Goal: Communication & Community: Answer question/provide support

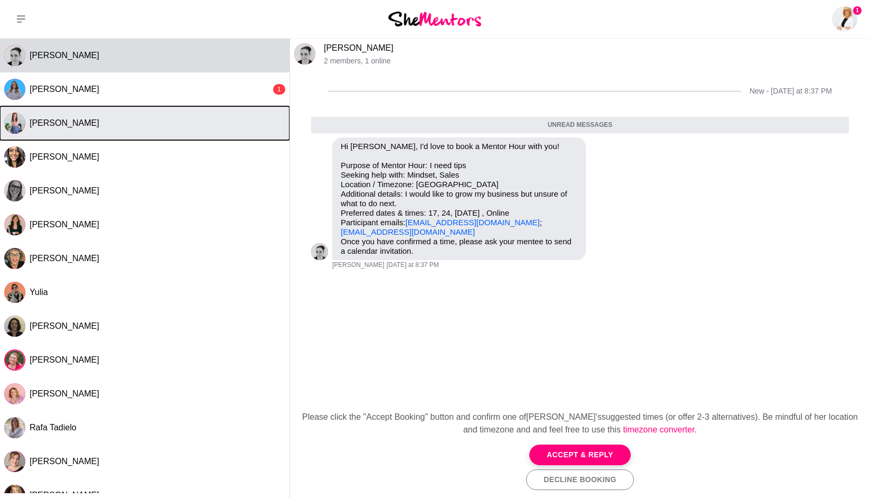
click at [134, 122] on div "[PERSON_NAME]" at bounding box center [158, 123] width 256 height 11
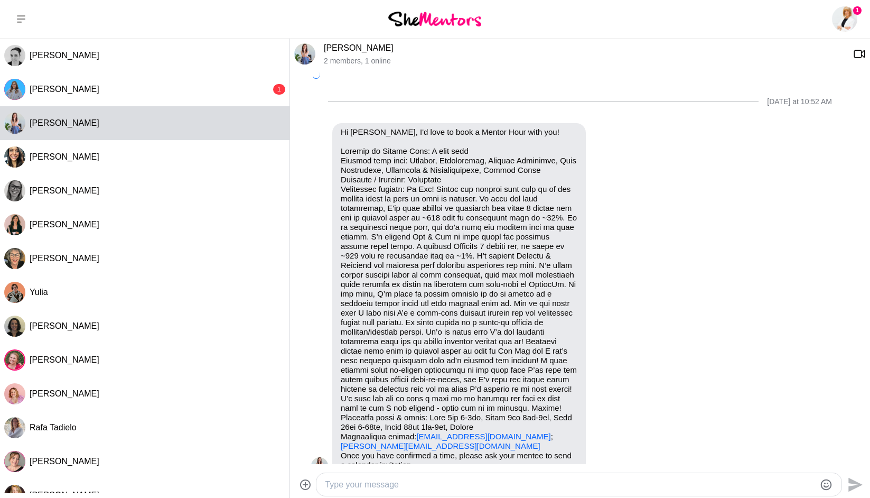
scroll to position [280, 0]
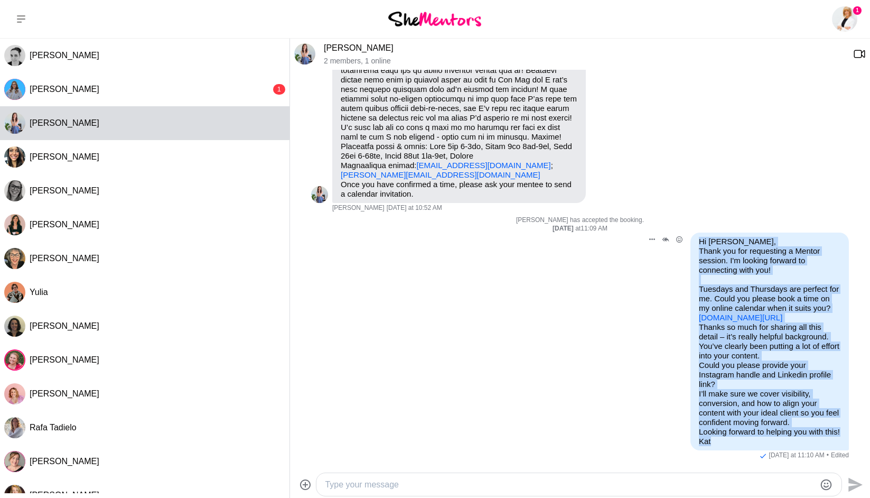
drag, startPoint x: 698, startPoint y: 234, endPoint x: 736, endPoint y: 437, distance: 206.4
click at [750, 443] on div "Hi [PERSON_NAME], Thank you for requesting a Mentor session. I'm looking forwar…" at bounding box center [770, 342] width 159 height 218
copy div "Hi [PERSON_NAME], Thank you for requesting a Mentor session. I'm looking forwar…"
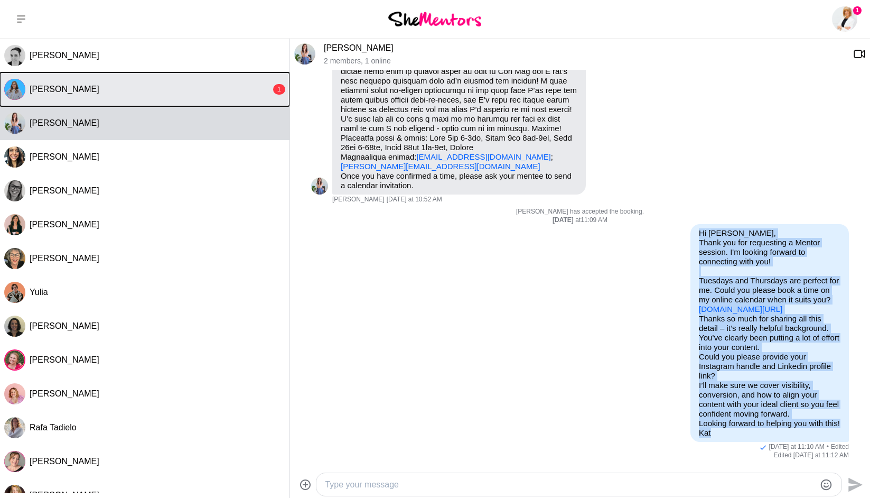
click at [190, 92] on div "[PERSON_NAME]" at bounding box center [150, 89] width 241 height 11
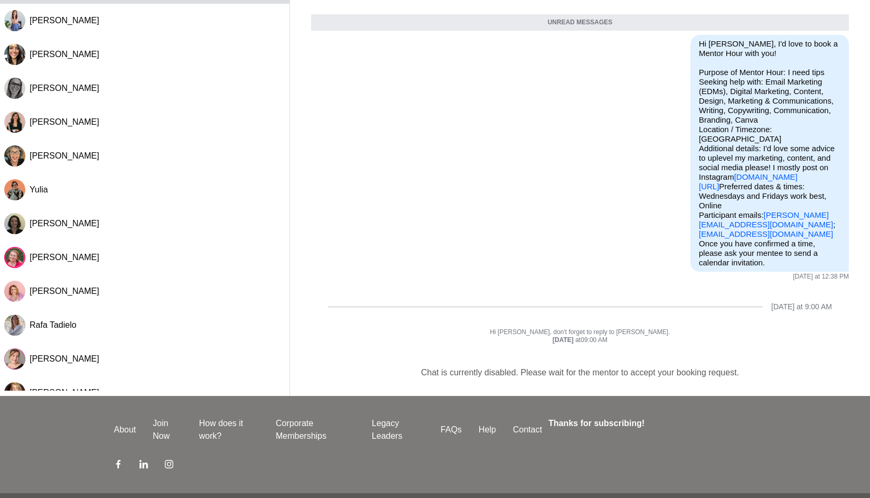
scroll to position [0, 0]
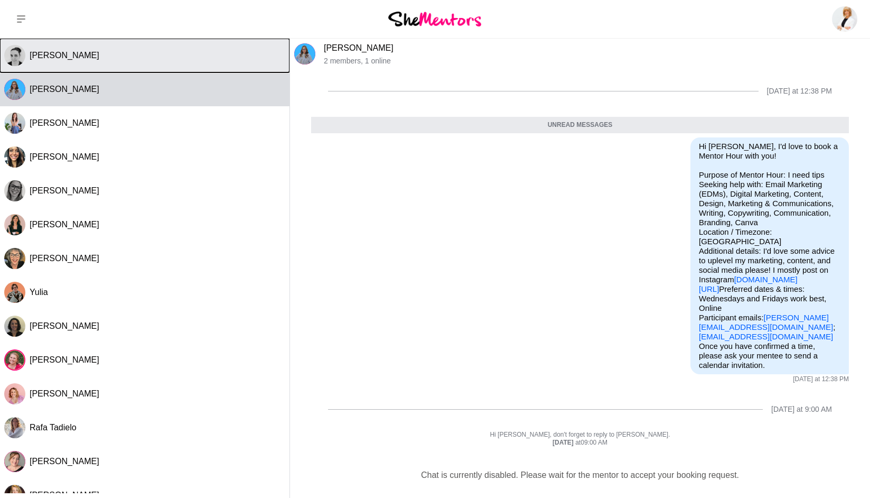
click at [186, 52] on div "[PERSON_NAME]" at bounding box center [158, 55] width 256 height 11
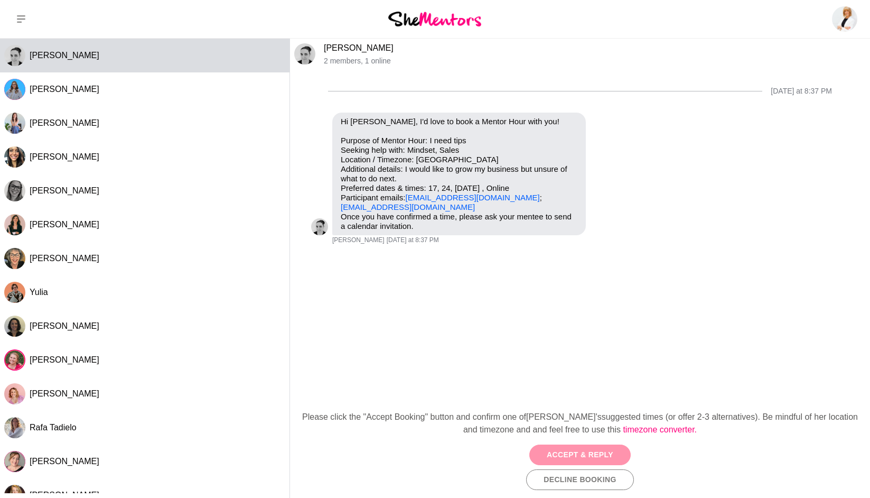
click at [577, 457] on button "Accept & Reply" at bounding box center [579, 454] width 101 height 21
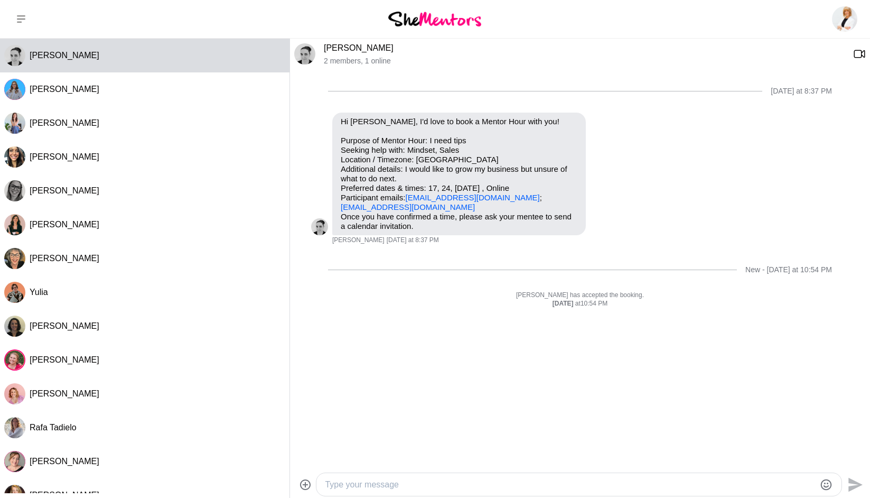
click at [436, 476] on div at bounding box center [579, 484] width 525 height 23
click at [430, 485] on textarea "Type your message" at bounding box center [570, 484] width 490 height 13
paste textarea "Hi [PERSON_NAME], Thank you for requesting a Mentor session. I'm looking forwar…"
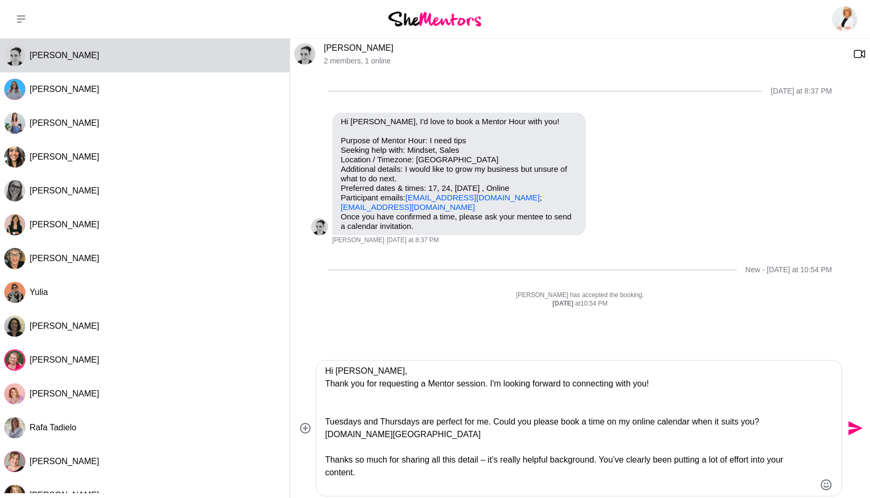
click at [343, 372] on textarea "Hi [PERSON_NAME], Thank you for requesting a Mentor session. I'm looking forwar…" at bounding box center [570, 428] width 490 height 127
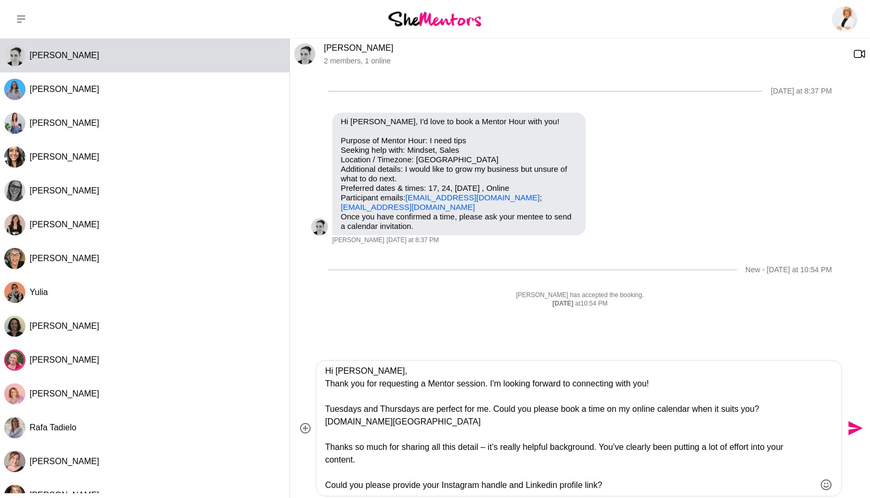
drag, startPoint x: 483, startPoint y: 411, endPoint x: 302, endPoint y: 403, distance: 180.9
click at [302, 403] on div "Hi [PERSON_NAME], Thank you for requesting a Mentor session. I'm looking forwar…" at bounding box center [580, 428] width 572 height 136
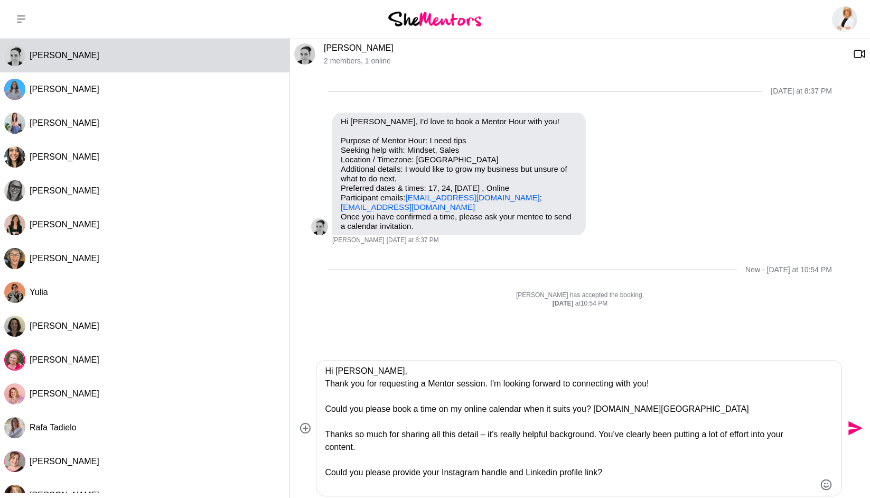
click at [597, 409] on textarea "Hi [PERSON_NAME], Thank you for requesting a Mentor session. I'm looking forwar…" at bounding box center [570, 428] width 490 height 127
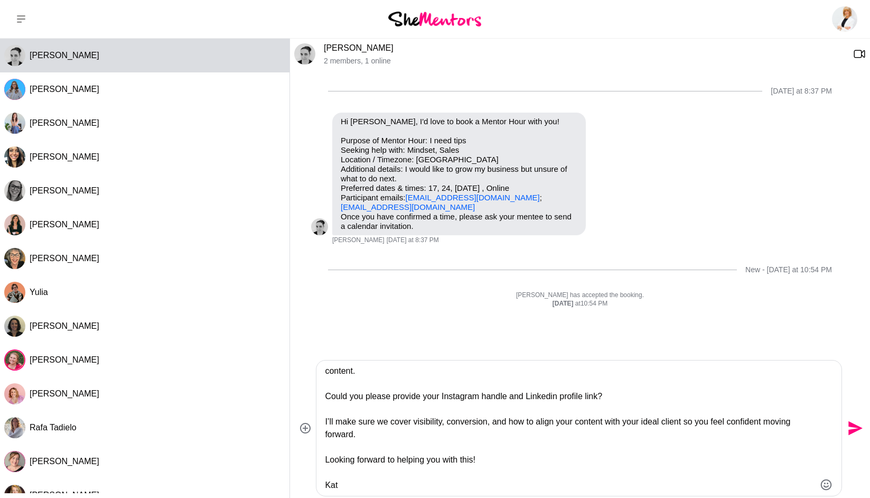
scroll to position [70, 0]
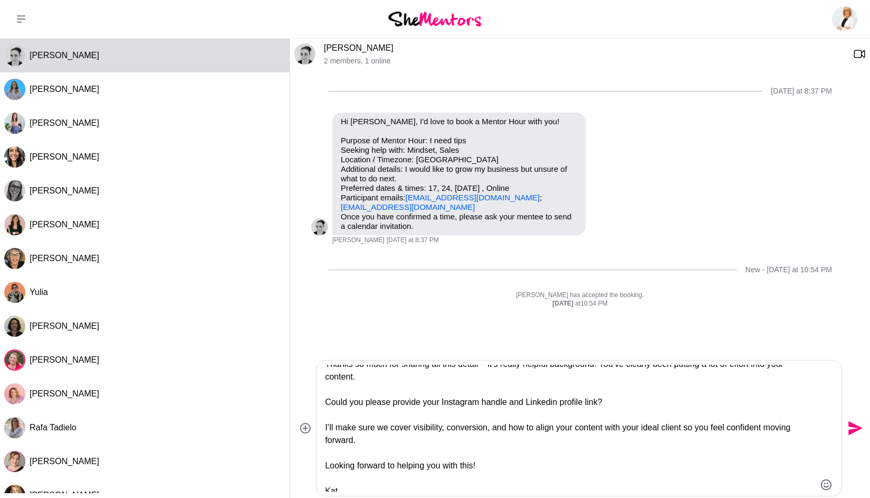
drag, startPoint x: 528, startPoint y: 402, endPoint x: 550, endPoint y: 403, distance: 21.7
click at [562, 404] on textarea "Hi [PERSON_NAME], Thank you for requesting a Mentor session. I'm looking forwar…" at bounding box center [570, 428] width 490 height 127
drag, startPoint x: 443, startPoint y: 402, endPoint x: 628, endPoint y: 404, distance: 185.0
click at [628, 404] on textarea "Hi [PERSON_NAME], Thank you for requesting a Mentor session. I'm looking forwar…" at bounding box center [570, 428] width 490 height 127
click at [444, 403] on textarea "Hi [PERSON_NAME], Thank you for requesting a Mentor session. I'm looking forwar…" at bounding box center [570, 428] width 490 height 127
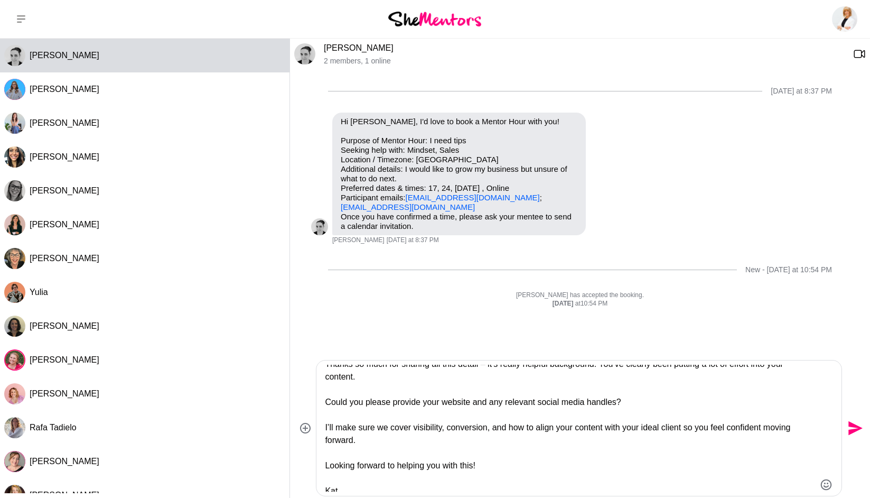
scroll to position [76, 0]
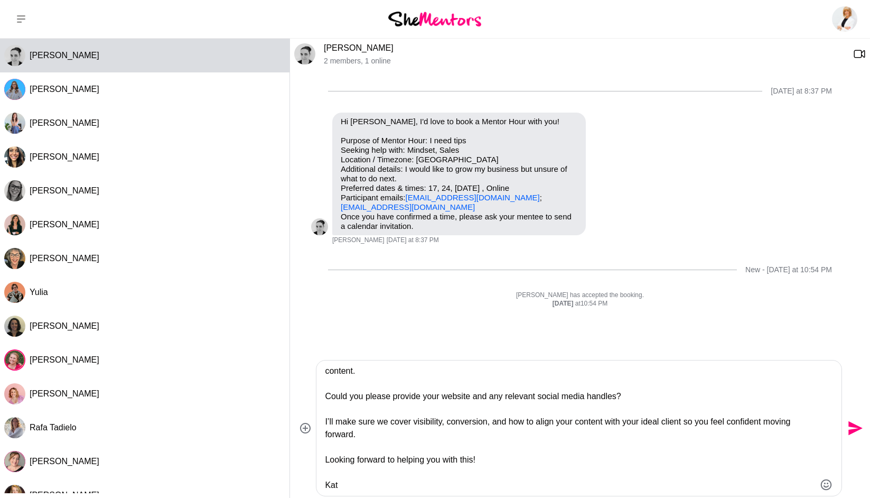
drag, startPoint x: 373, startPoint y: 441, endPoint x: 327, endPoint y: 415, distance: 52.8
click at [327, 415] on textarea "Hi [PERSON_NAME], Thank you for requesting a Mentor session. I'm looking forwar…" at bounding box center [570, 428] width 490 height 127
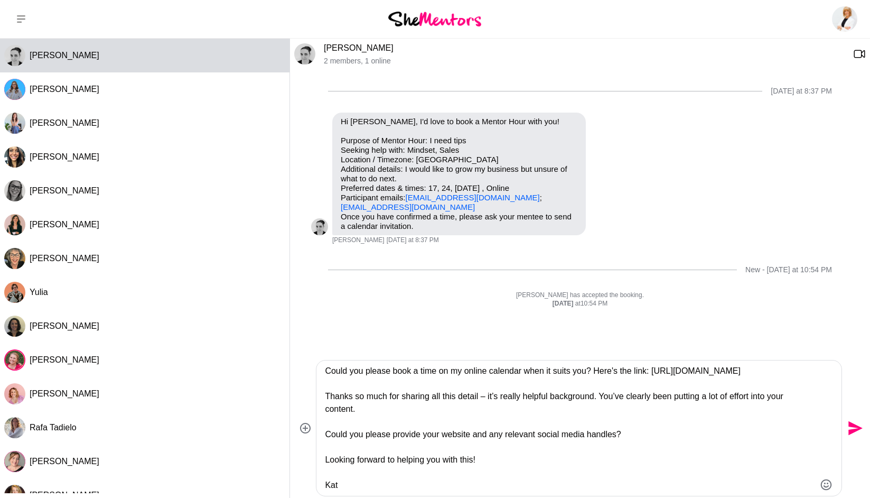
scroll to position [38, 0]
click at [499, 461] on textarea "Hi [PERSON_NAME], Thank you for requesting a Mentor session. I'm looking forwar…" at bounding box center [570, 428] width 490 height 127
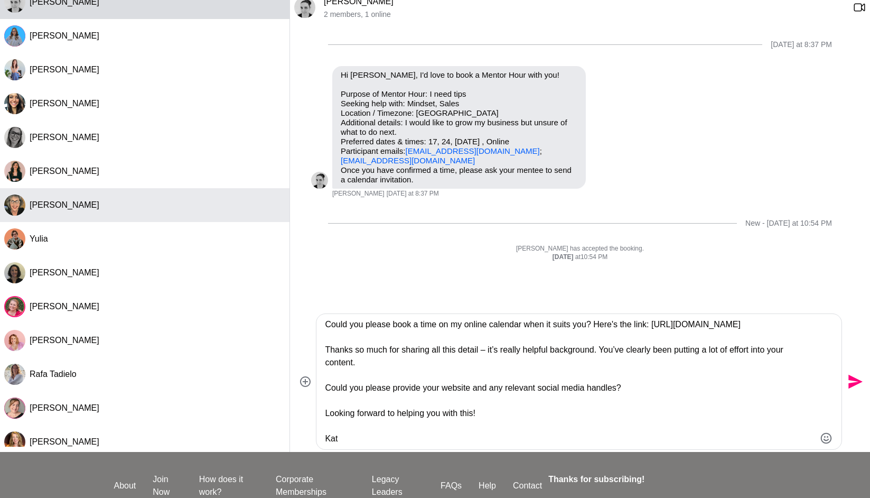
scroll to position [0, 0]
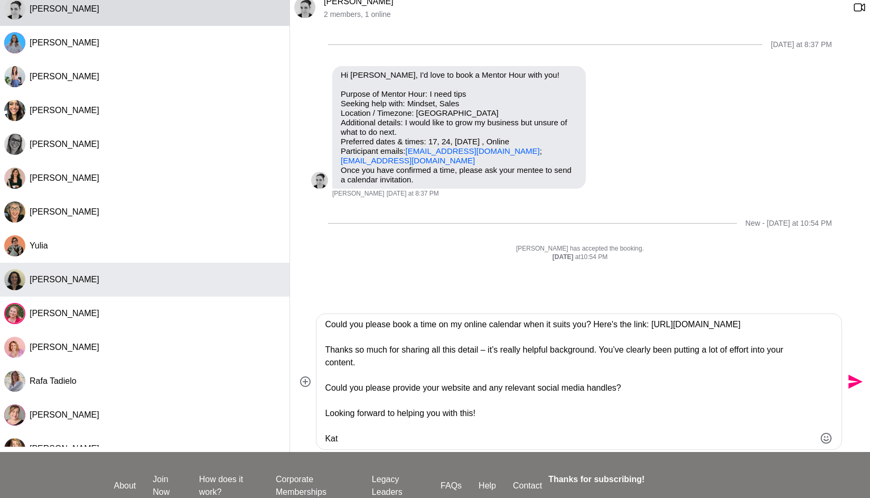
type textarea "Hi [PERSON_NAME], Thank you for requesting a Mentor session. I'm looking forwar…"
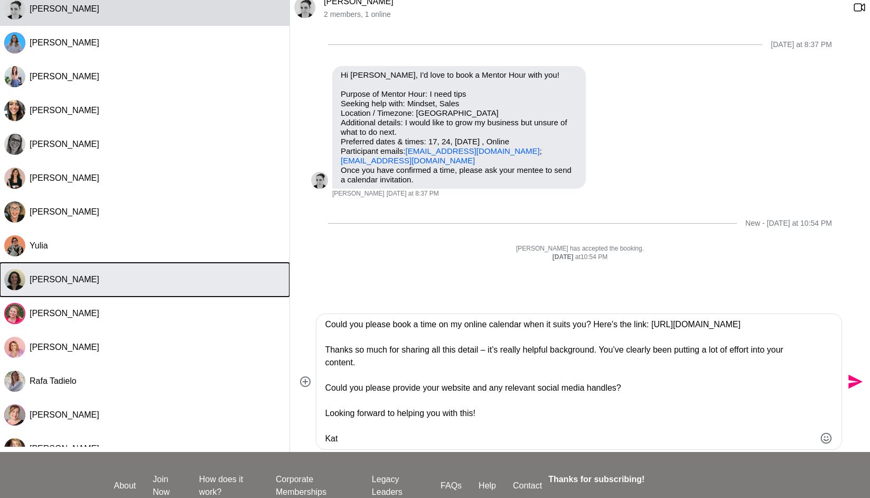
click at [124, 278] on div "[PERSON_NAME]" at bounding box center [158, 279] width 256 height 11
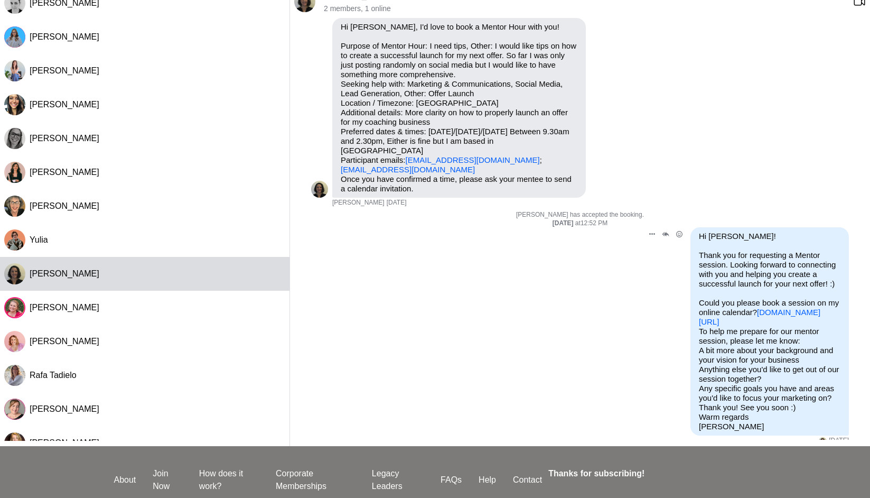
scroll to position [40, 0]
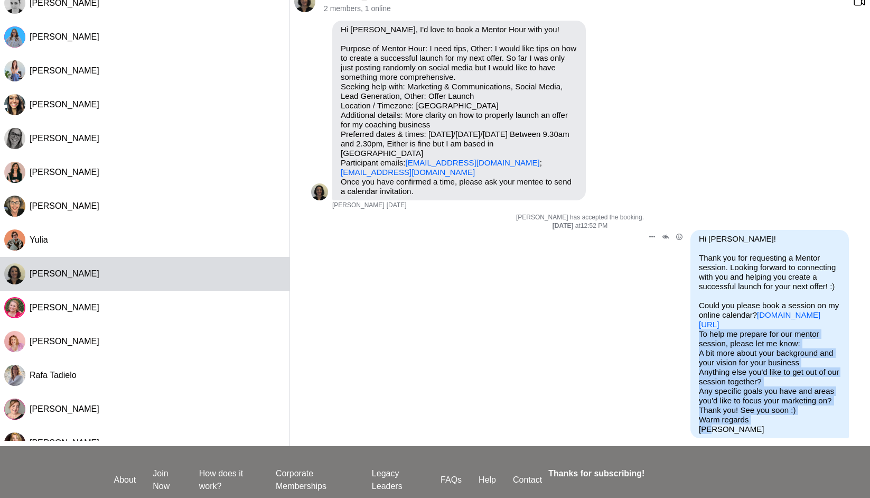
drag, startPoint x: 700, startPoint y: 324, endPoint x: 767, endPoint y: 424, distance: 121.1
click at [769, 425] on div "Hi [PERSON_NAME]! Thank you for requesting a Mentor session. Looking forward to…" at bounding box center [770, 334] width 159 height 208
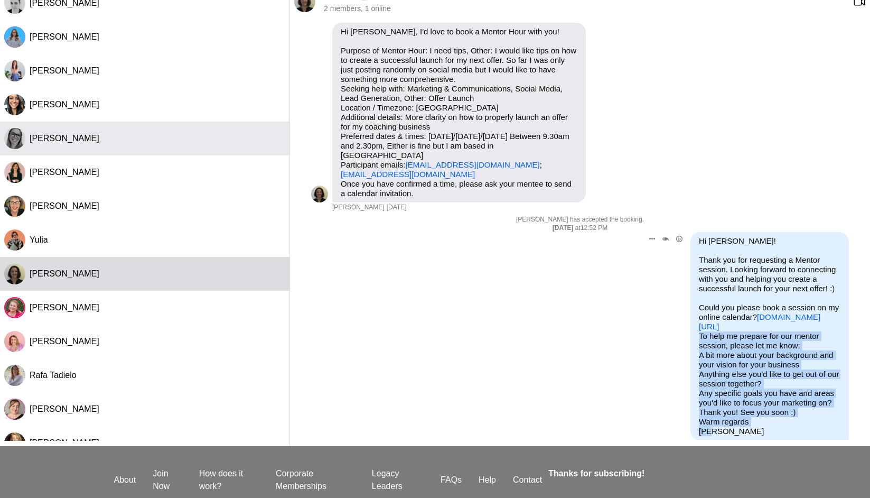
copy div "To help me prepare for our mentor session, please let me know: A bit more about…"
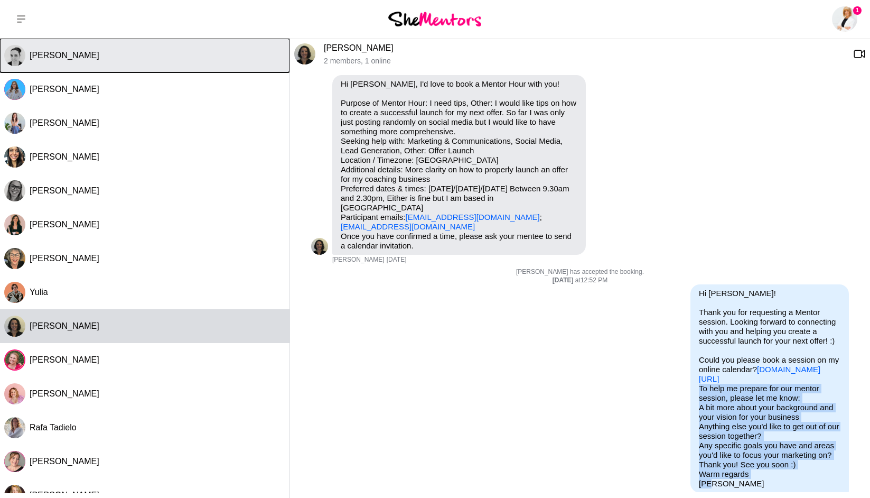
click at [144, 55] on div "[PERSON_NAME]" at bounding box center [158, 55] width 256 height 11
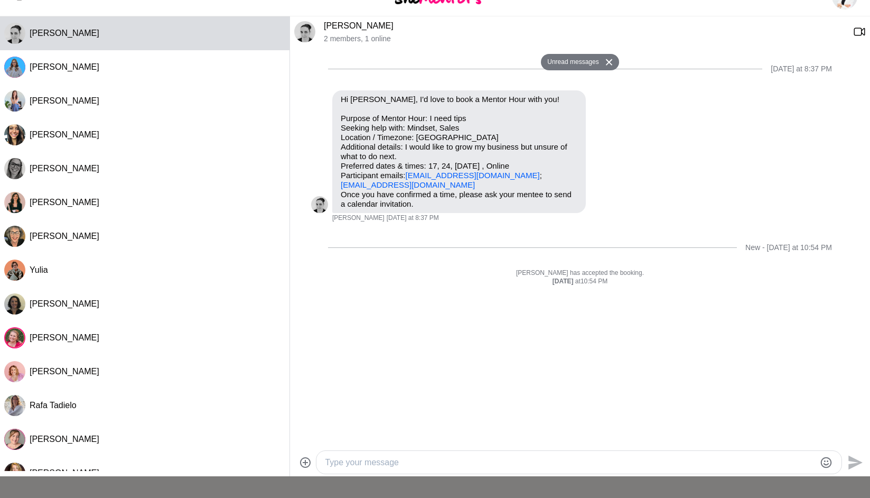
click at [386, 462] on textarea "Type your message" at bounding box center [570, 462] width 490 height 13
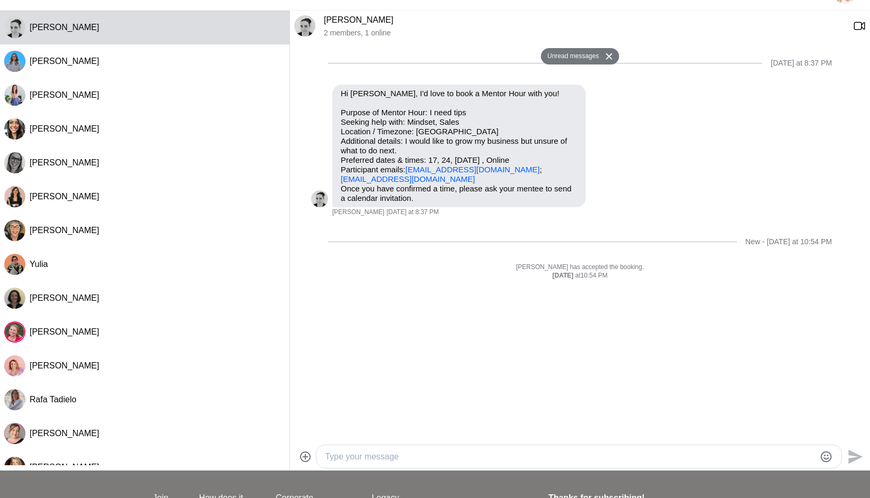
paste textarea "To help me prepare for our mentor session, please let me know: A bit more about…"
type textarea "To help me prepare for our mentor session, please let me know: A bit more about…"
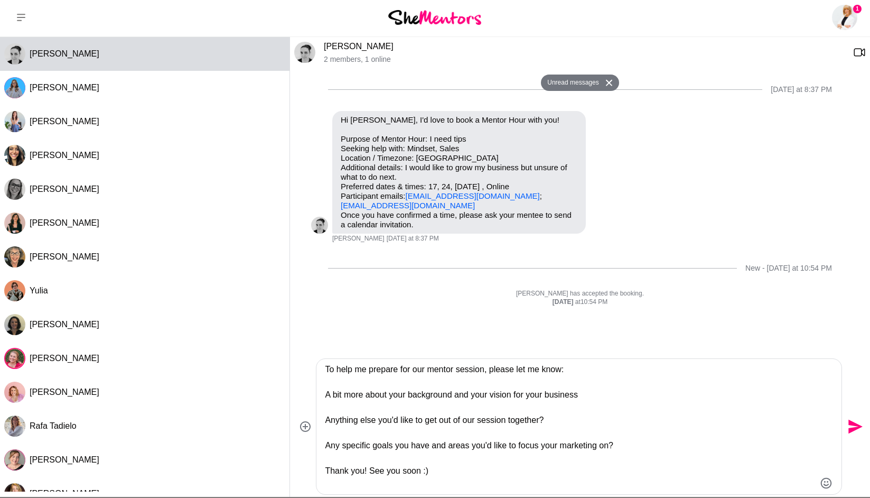
scroll to position [0, 0]
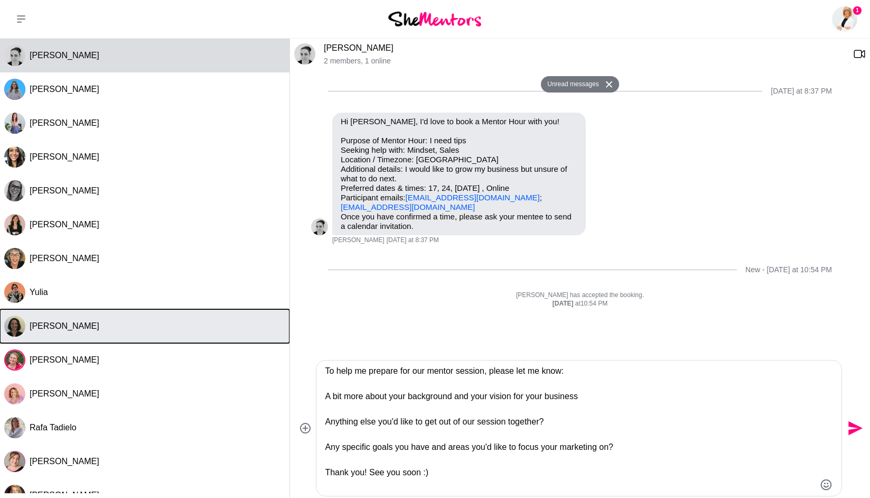
click at [123, 331] on button "[PERSON_NAME]" at bounding box center [145, 326] width 290 height 34
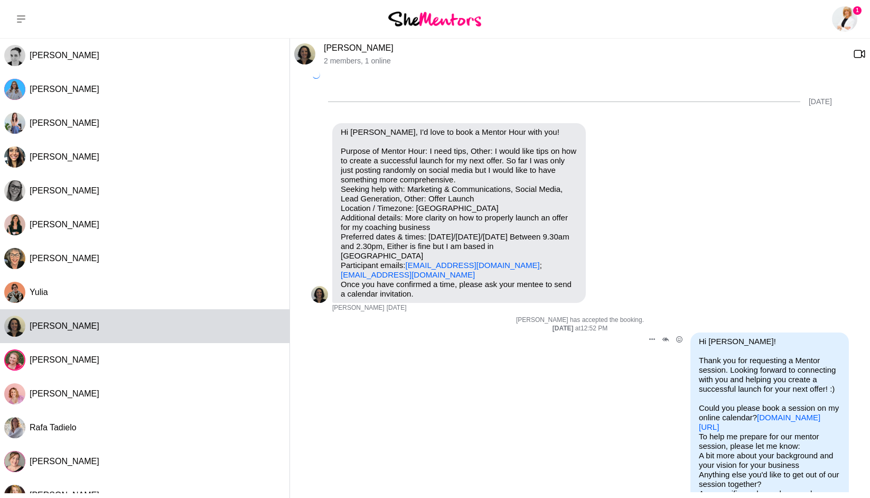
scroll to position [42, 0]
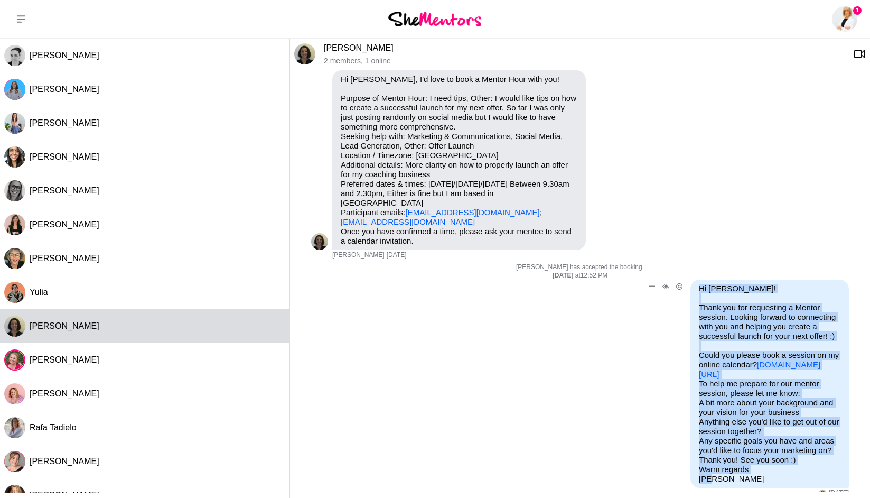
drag, startPoint x: 698, startPoint y: 267, endPoint x: 771, endPoint y: 469, distance: 214.5
click at [772, 469] on div "Hi [PERSON_NAME]! Thank you for requesting a Mentor session. Looking forward to…" at bounding box center [770, 384] width 159 height 208
copy div "Hi [PERSON_NAME]! Thank you for requesting a Mentor session. Looking forward to…"
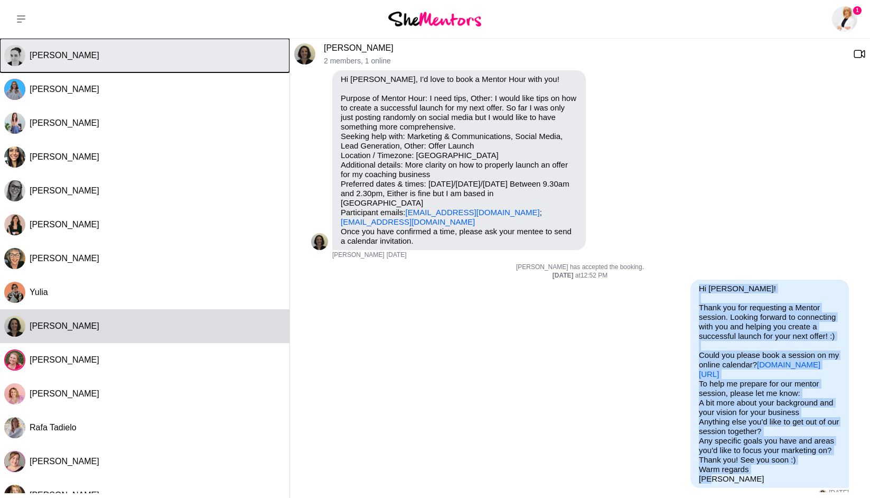
click at [134, 65] on button "[PERSON_NAME]" at bounding box center [145, 56] width 290 height 34
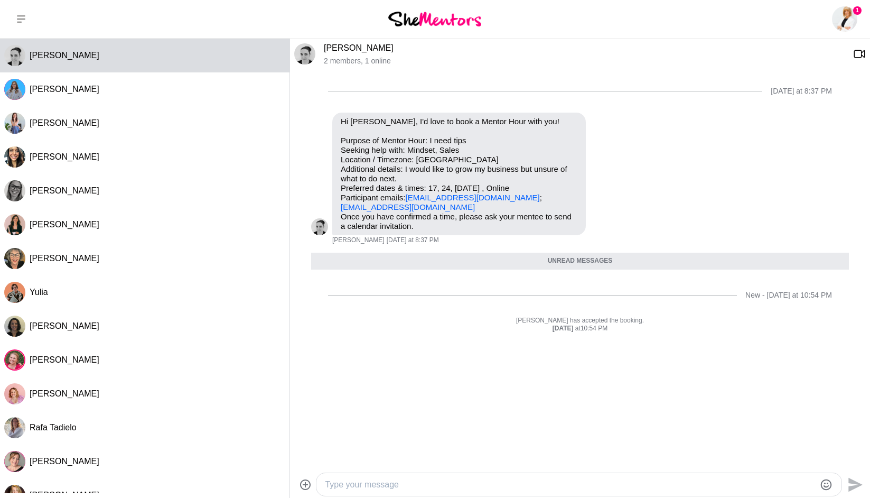
click at [372, 484] on textarea "Type your message" at bounding box center [570, 484] width 490 height 13
paste textarea "Hi [PERSON_NAME]! Thank you for requesting a Mentor session. Looking forward to…"
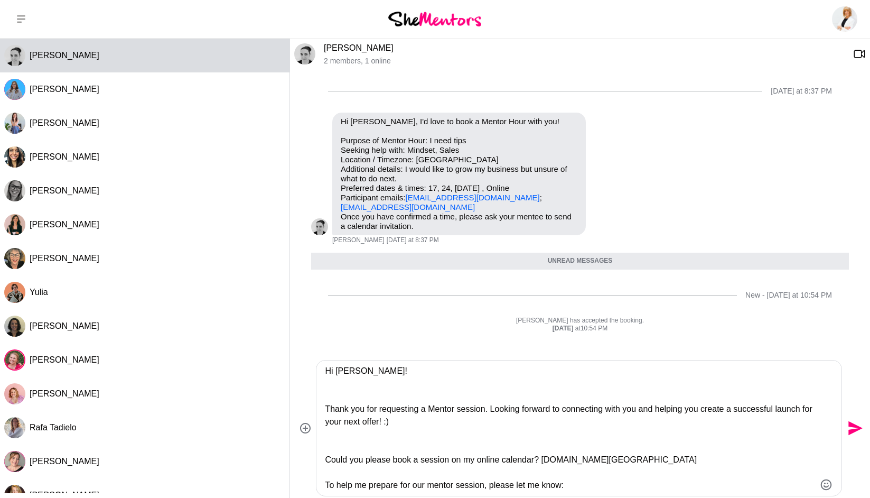
click at [352, 389] on textarea "Hi [PERSON_NAME]! Thank you for requesting a Mentor session. Looking forward to…" at bounding box center [570, 428] width 490 height 127
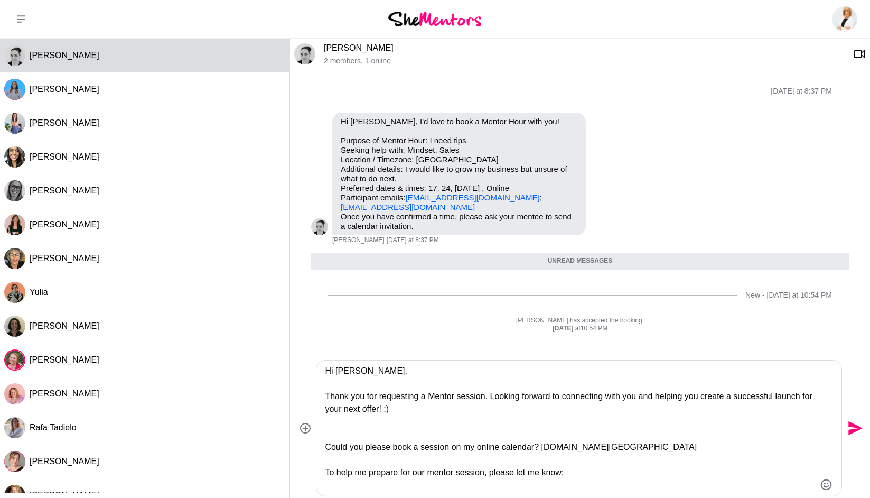
click at [499, 399] on textarea "Hi [PERSON_NAME], Thank you for requesting a Mentor session. Looking forward to…" at bounding box center [570, 428] width 490 height 127
drag, startPoint x: 657, startPoint y: 395, endPoint x: 426, endPoint y: 412, distance: 232.0
click at [426, 412] on textarea "Hi [PERSON_NAME], Thank you for requesting a Mentor session. I'm looking forwar…" at bounding box center [570, 428] width 490 height 127
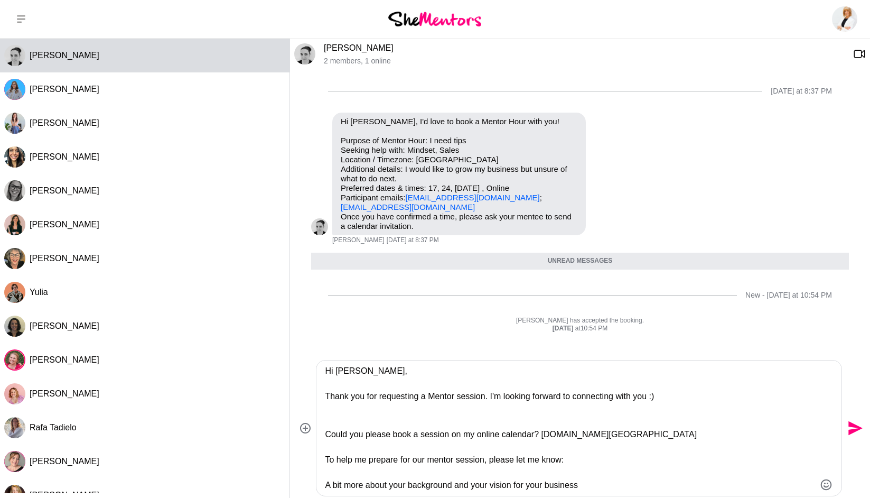
click at [503, 411] on textarea "Hi [PERSON_NAME], Thank you for requesting a Mentor session. I'm looking forwar…" at bounding box center [570, 428] width 490 height 127
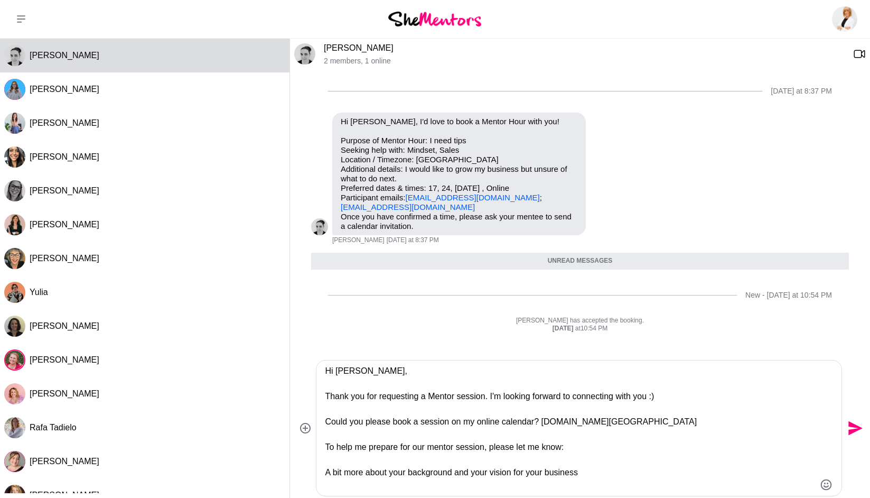
click at [545, 423] on textarea "Hi [PERSON_NAME], Thank you for requesting a Mentor session. I'm looking forwar…" at bounding box center [570, 428] width 490 height 127
click at [536, 427] on textarea "Hi [PERSON_NAME], Thank you for requesting a Mentor session. I'm looking forwar…" at bounding box center [570, 428] width 490 height 127
click at [546, 421] on textarea "Hi [PERSON_NAME], Thank you for requesting a Mentor session. I'm looking forwar…" at bounding box center [570, 428] width 490 height 127
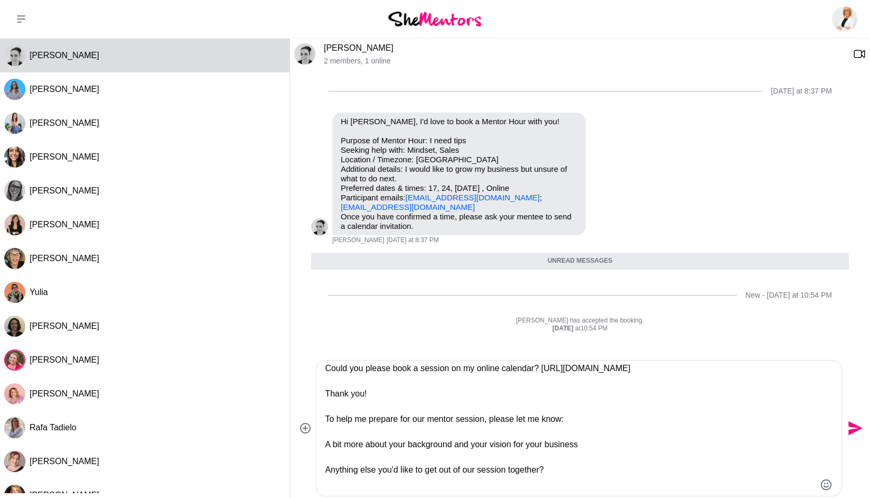
scroll to position [58, 0]
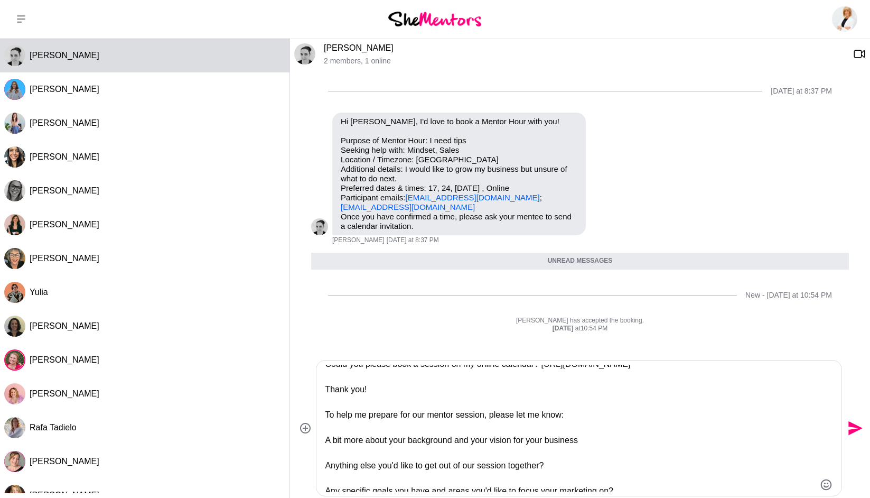
click at [494, 418] on textarea "Hi [PERSON_NAME], Thank you for requesting a Mentor session. I'm looking forwar…" at bounding box center [570, 428] width 490 height 127
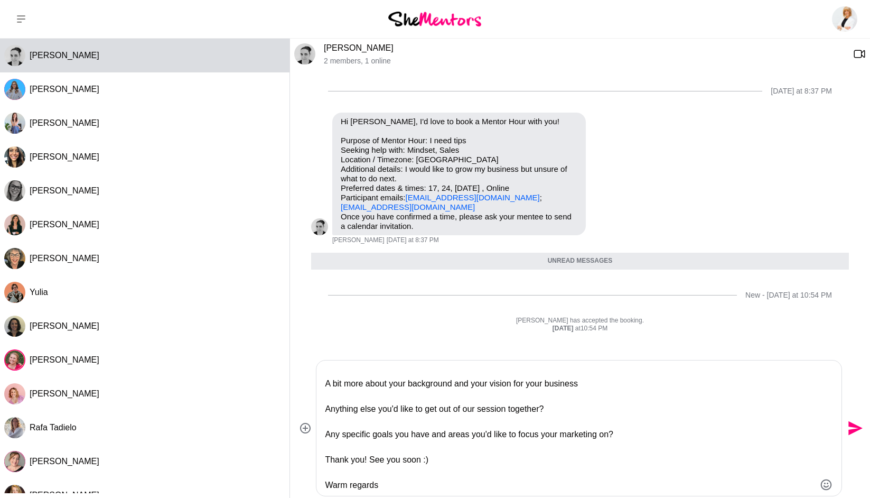
scroll to position [114, 0]
drag, startPoint x: 641, startPoint y: 435, endPoint x: 641, endPoint y: 422, distance: 12.7
click at [641, 422] on textarea "Hi [PERSON_NAME], Thank you for requesting a Mentor session. I'm looking forwar…" at bounding box center [570, 428] width 490 height 127
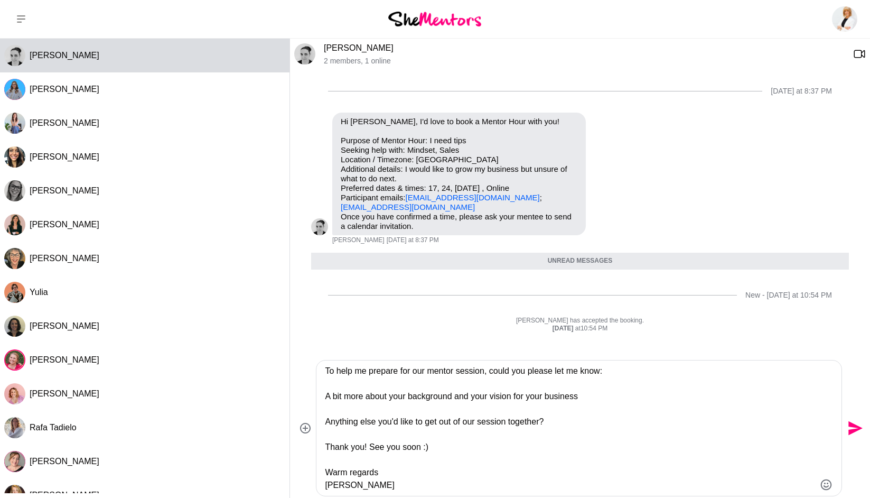
scroll to position [101, 0]
paste textarea "Any specific goals you have and areas you'd like to focus your marketing on?"
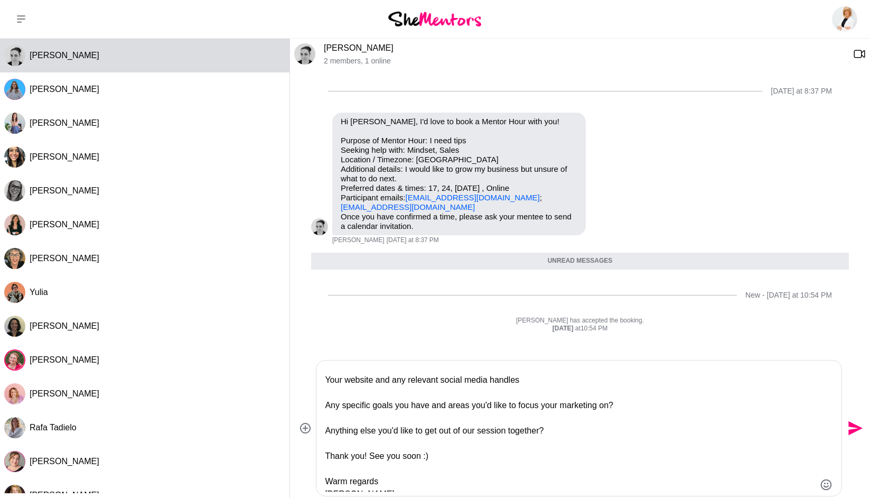
scroll to position [152, 0]
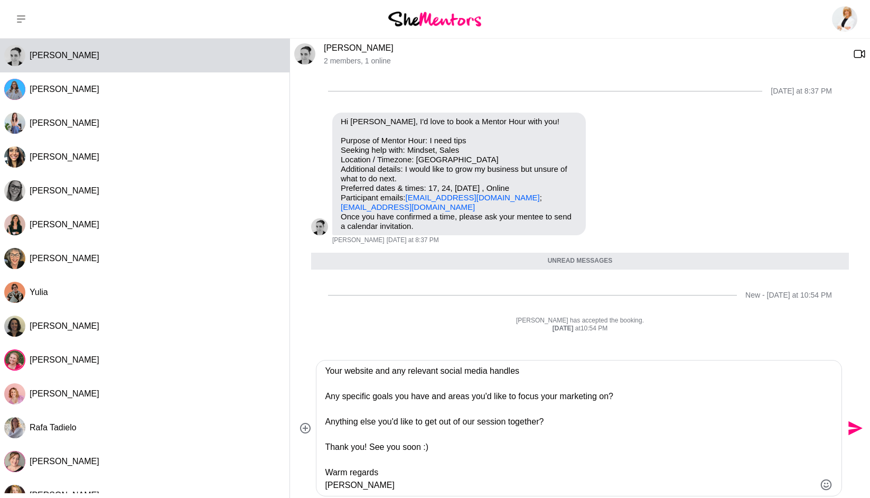
drag, startPoint x: 613, startPoint y: 395, endPoint x: 546, endPoint y: 398, distance: 67.7
click at [546, 398] on textarea "Hi [PERSON_NAME], Thank you for requesting a Mentor session. I'm looking forwar…" at bounding box center [570, 428] width 490 height 127
click at [590, 399] on textarea "Hi [PERSON_NAME], Thank you for requesting a Mentor session. I'm looking forwar…" at bounding box center [570, 428] width 490 height 127
drag, startPoint x: 601, startPoint y: 398, endPoint x: 545, endPoint y: 398, distance: 56.0
click at [545, 398] on textarea "Hi [PERSON_NAME], Thank you for requesting a Mentor session. I'm looking forwar…" at bounding box center [570, 428] width 490 height 127
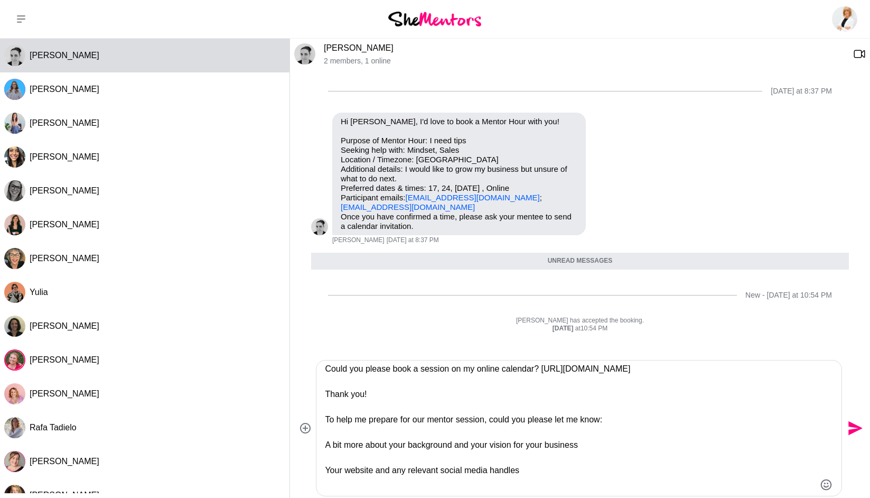
scroll to position [0, 0]
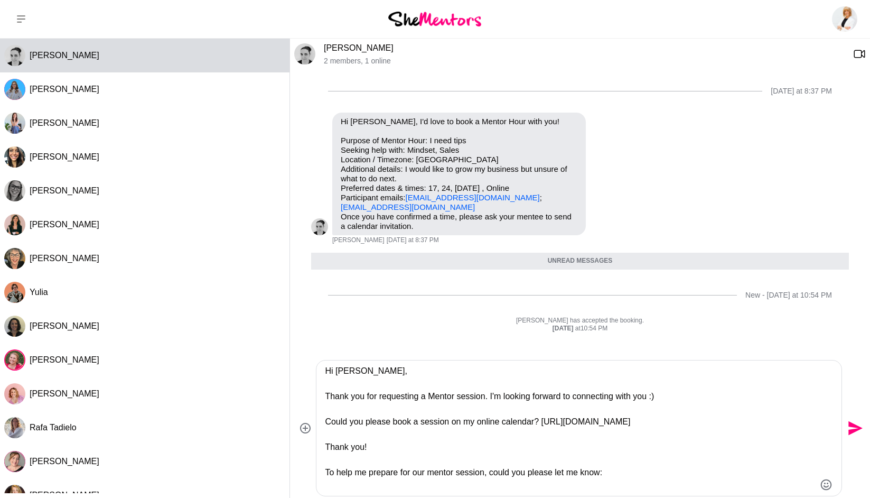
click at [336, 371] on textarea "Hi [PERSON_NAME], Thank you for requesting a Mentor session. I'm looking forwar…" at bounding box center [570, 428] width 490 height 127
type textarea "Hi [PERSON_NAME], Thank you for requesting a Mentor session. I'm looking forwar…"
click at [852, 429] on icon "Send" at bounding box center [856, 428] width 14 height 14
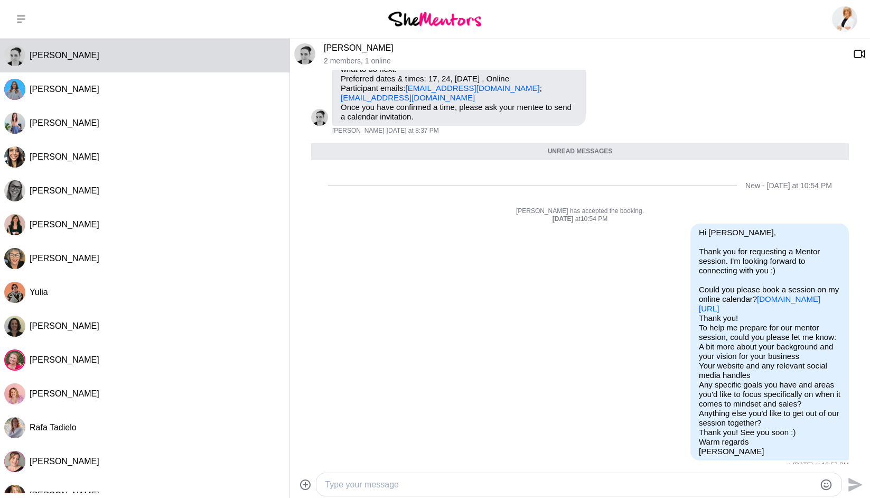
scroll to position [1, 0]
